Goal: Navigation & Orientation: Find specific page/section

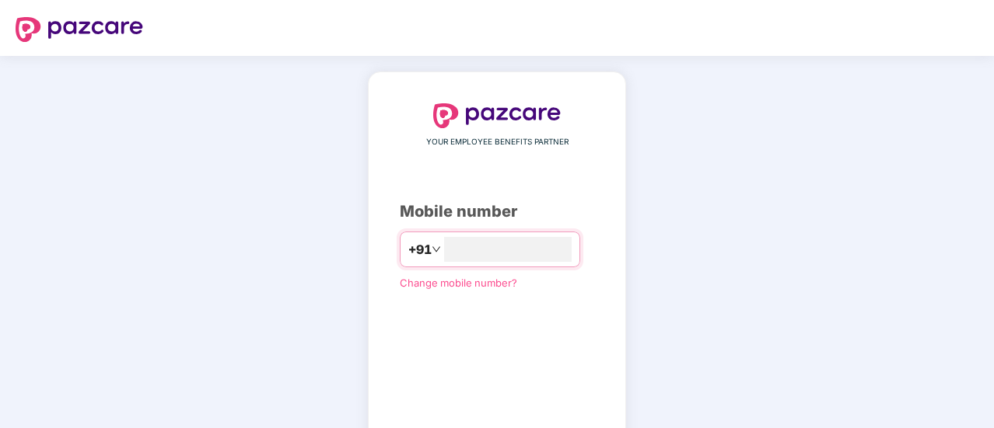
type input "*"
type input "**********"
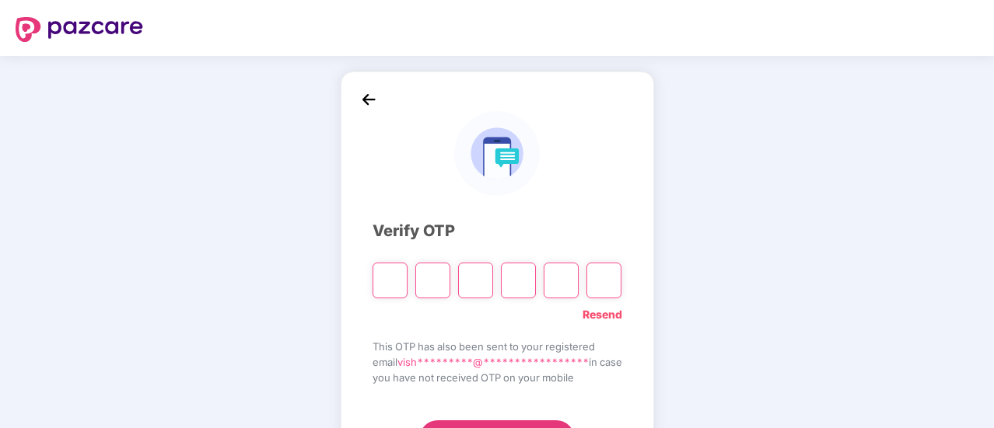
type input "*"
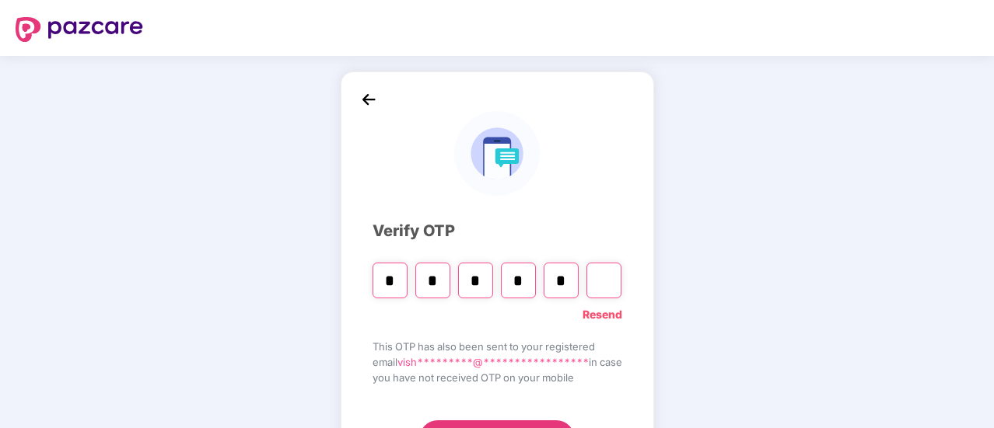
type input "*"
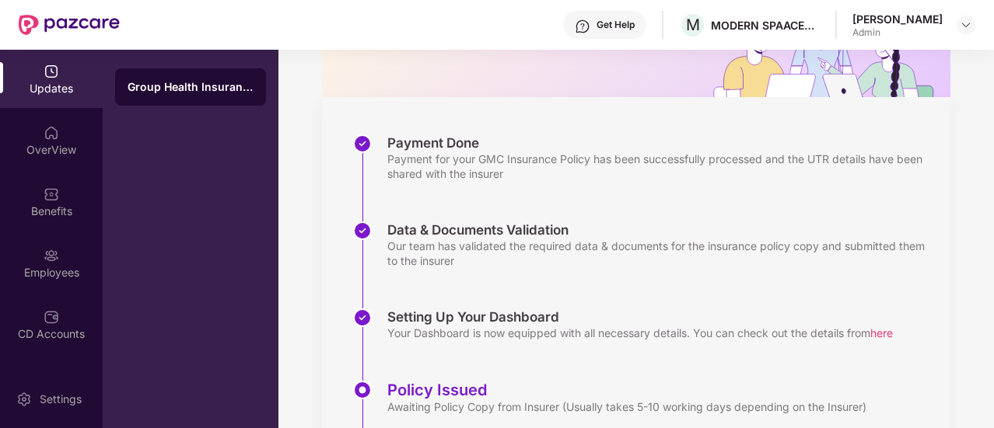
scroll to position [295, 0]
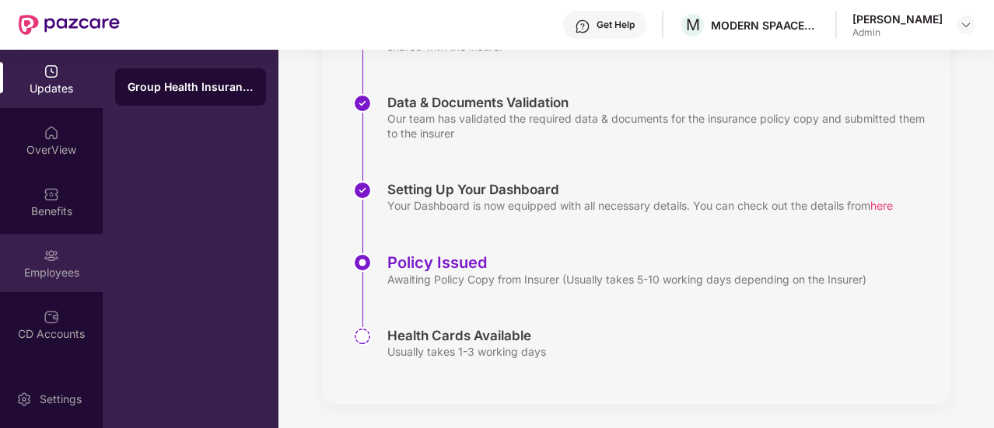
click at [47, 278] on div "Employees" at bounding box center [51, 273] width 103 height 16
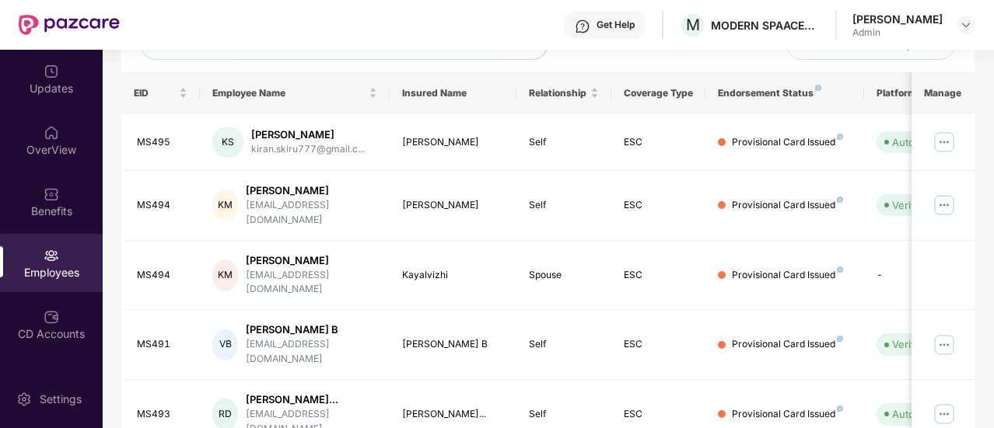
scroll to position [295, 0]
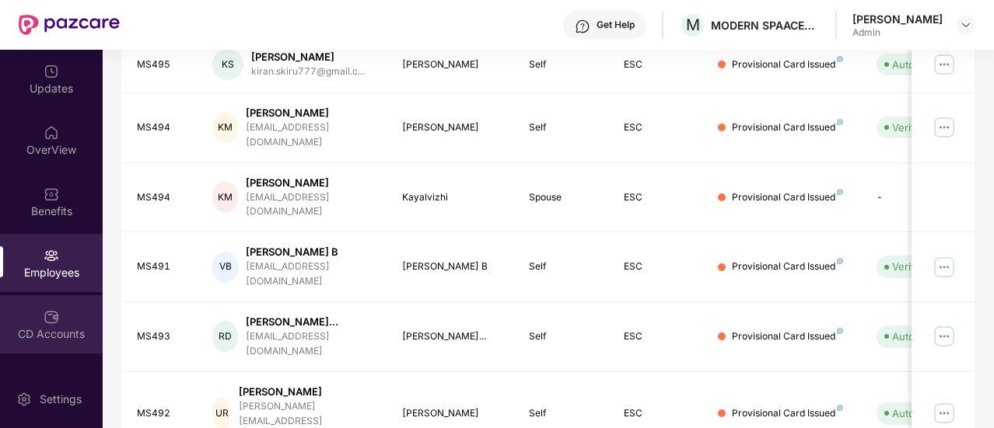
click at [63, 341] on div "CD Accounts" at bounding box center [51, 335] width 103 height 16
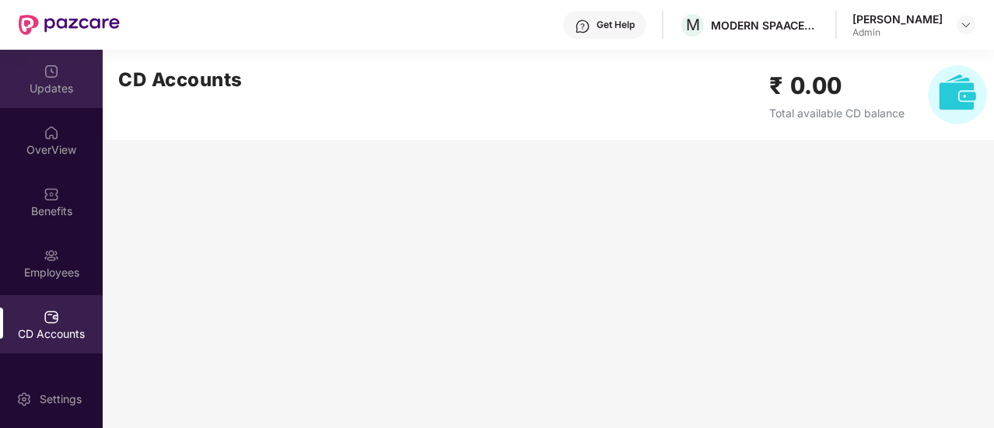
click at [35, 85] on div "Updates" at bounding box center [51, 89] width 103 height 16
